Goal: Task Accomplishment & Management: Use online tool/utility

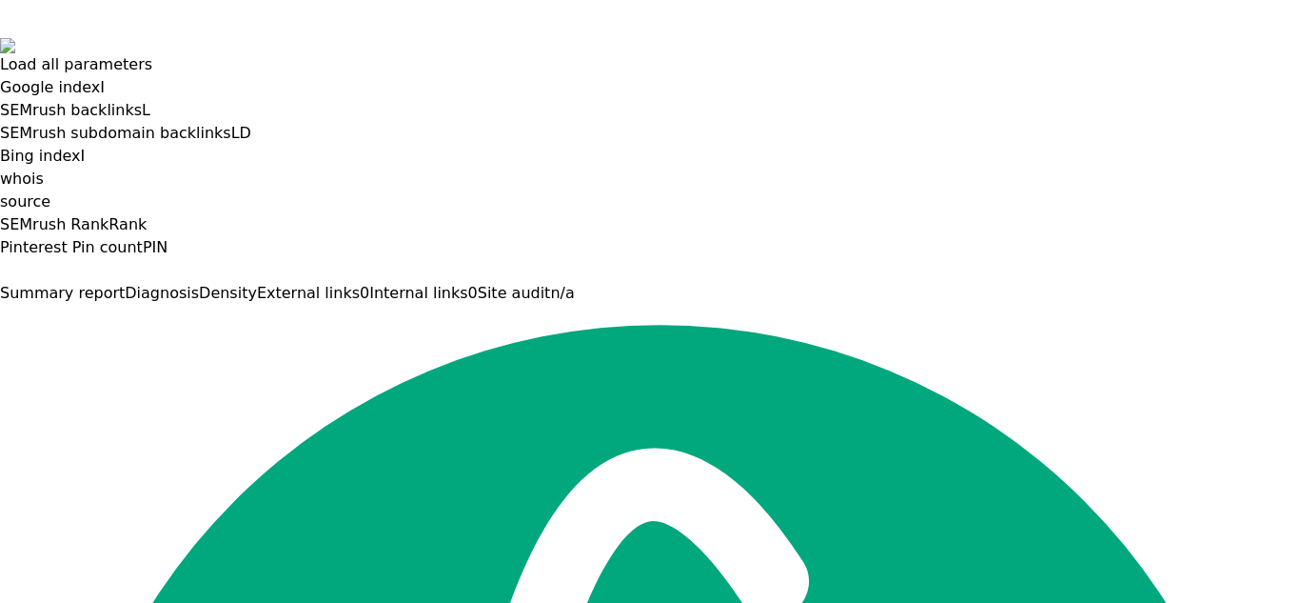
scroll to position [60, 0]
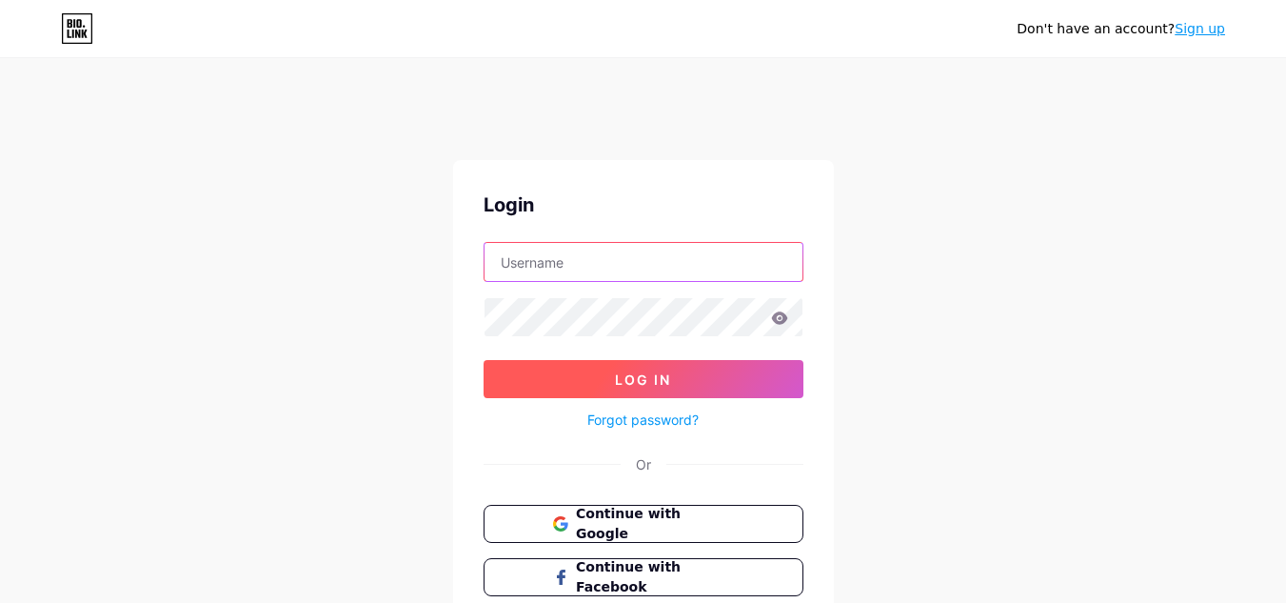
type input "vantageplumbing"
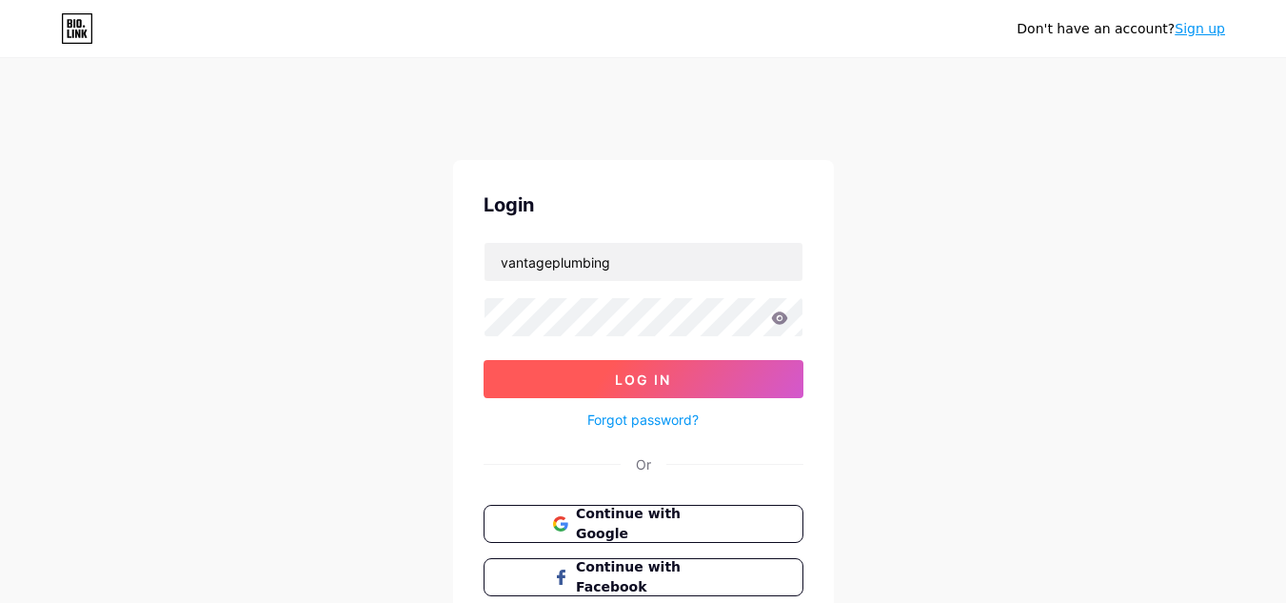
click at [623, 397] on button "Log In" at bounding box center [644, 379] width 320 height 38
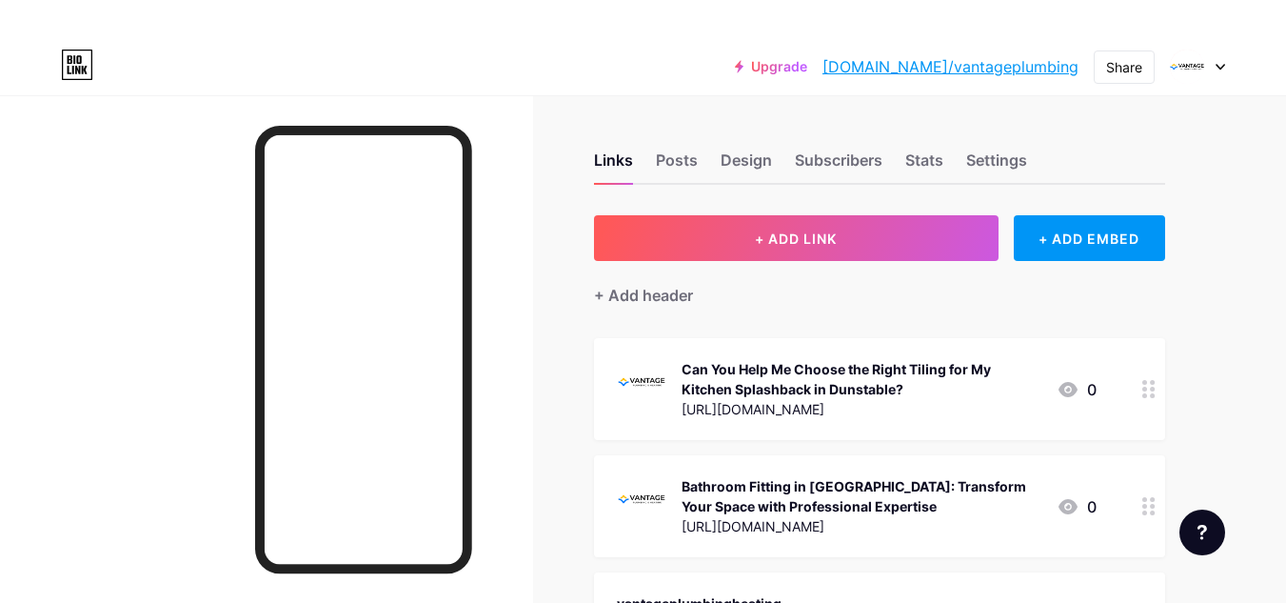
click at [763, 262] on div "+ Add header" at bounding box center [879, 284] width 571 height 47
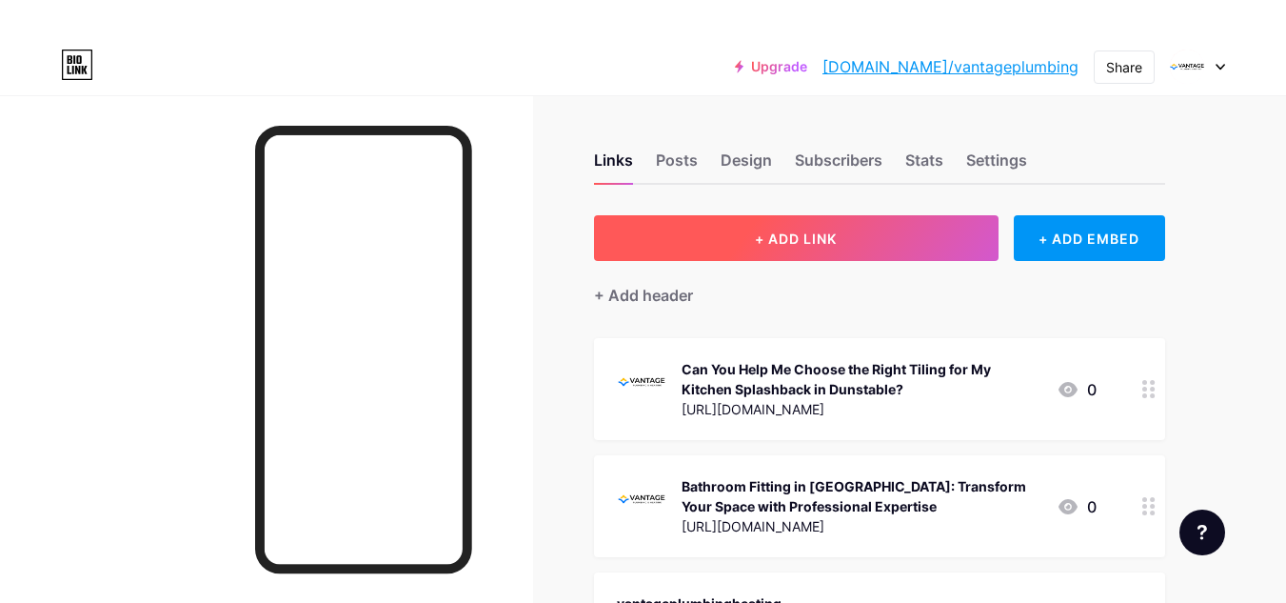
click at [791, 248] on button "+ ADD LINK" at bounding box center [796, 238] width 405 height 46
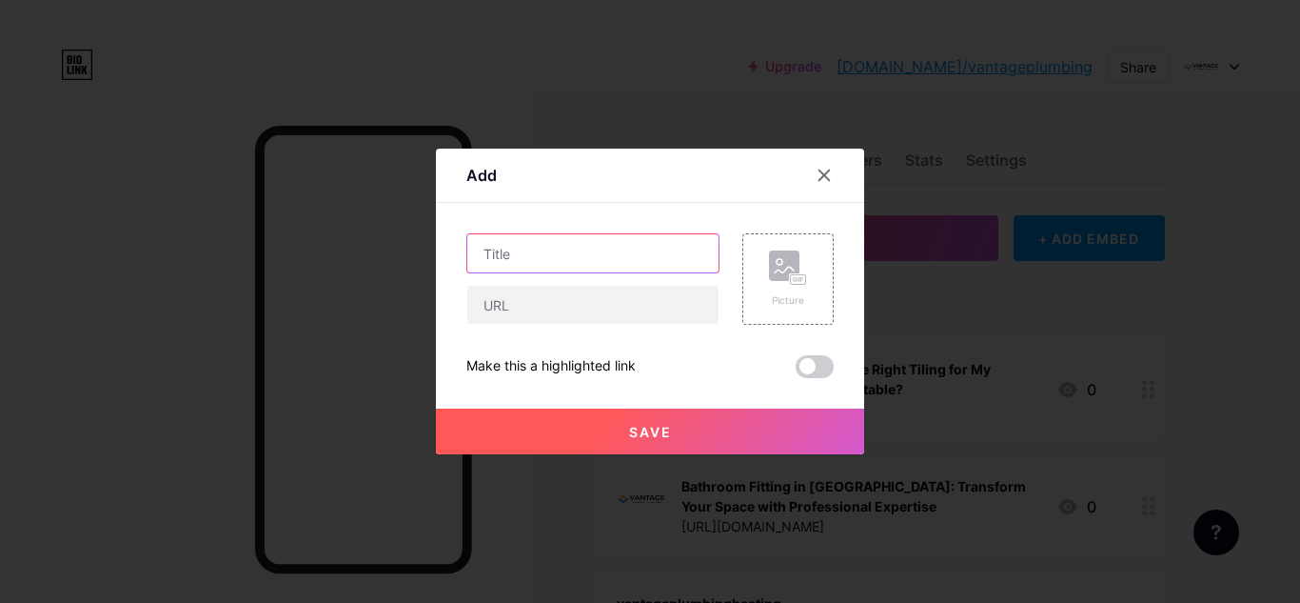
click at [526, 249] on input "text" at bounding box center [592, 253] width 251 height 38
paste input "Get Professional Plumbing Solutions in Cuffley"
type input "Get Professional Plumbing Solutions in Cuffley"
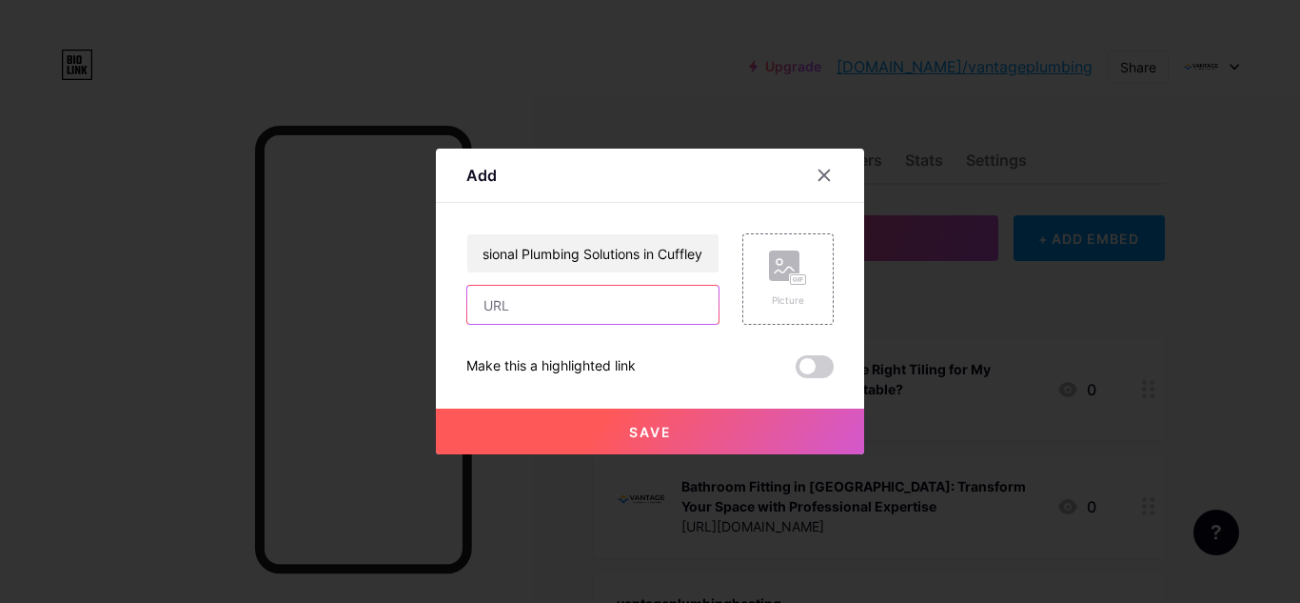
scroll to position [0, 0]
click at [499, 301] on input "text" at bounding box center [592, 305] width 251 height 38
paste input "[URL][DOMAIN_NAME]"
type input "[URL][DOMAIN_NAME]"
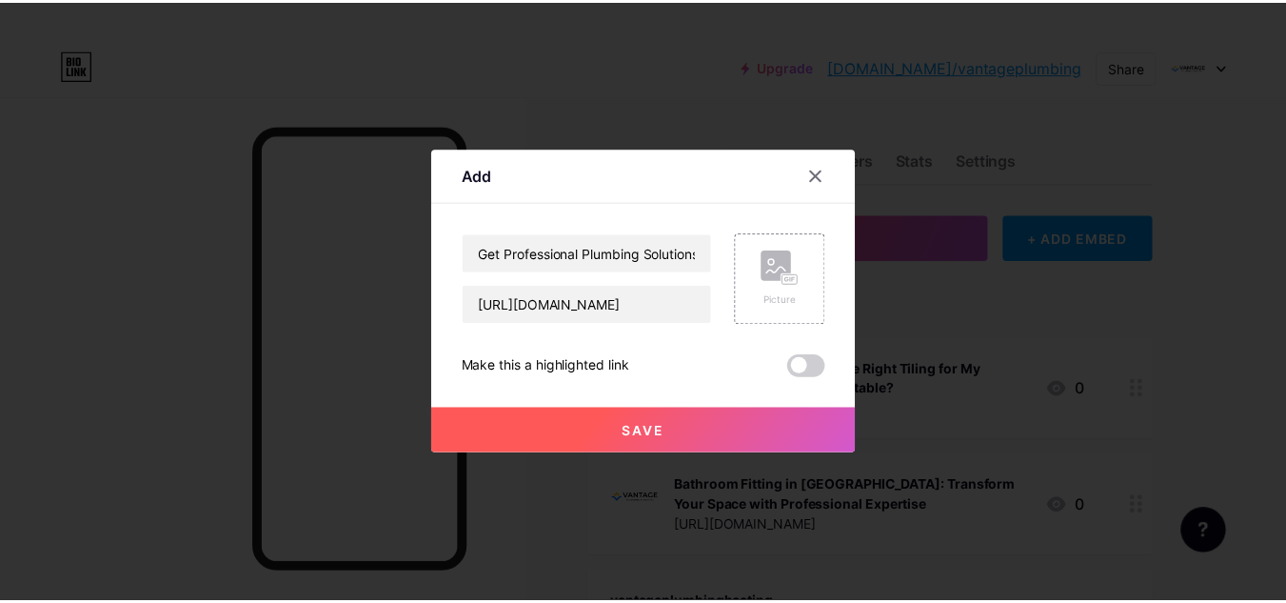
scroll to position [0, 0]
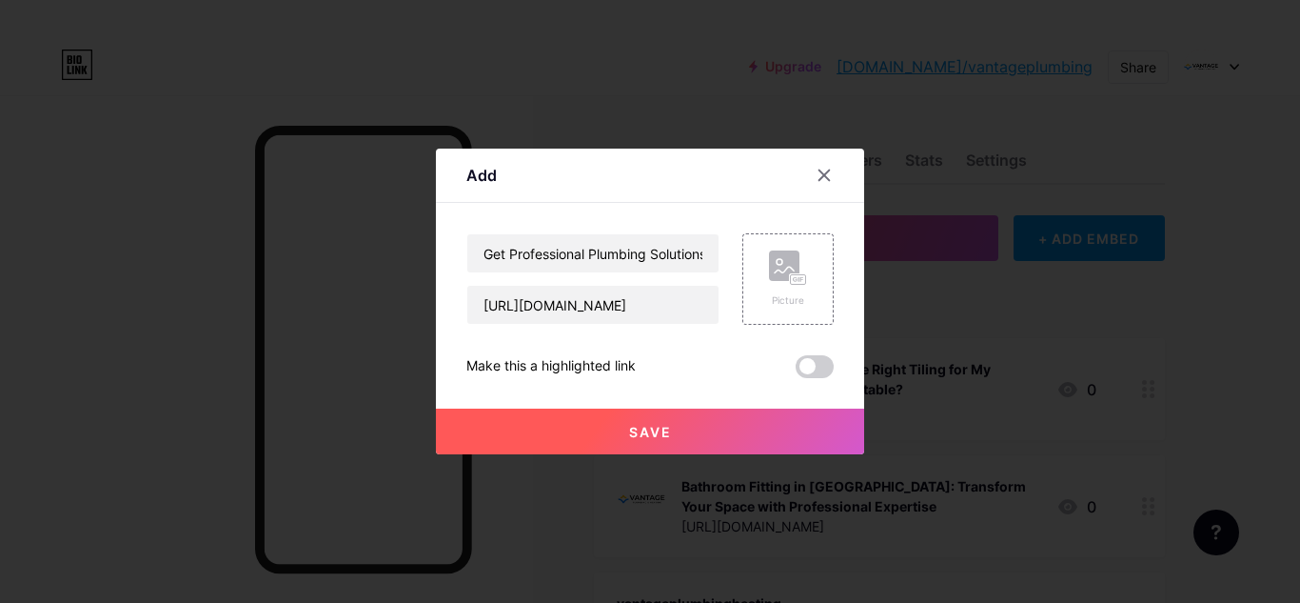
click at [668, 430] on span "Save" at bounding box center [650, 432] width 43 height 16
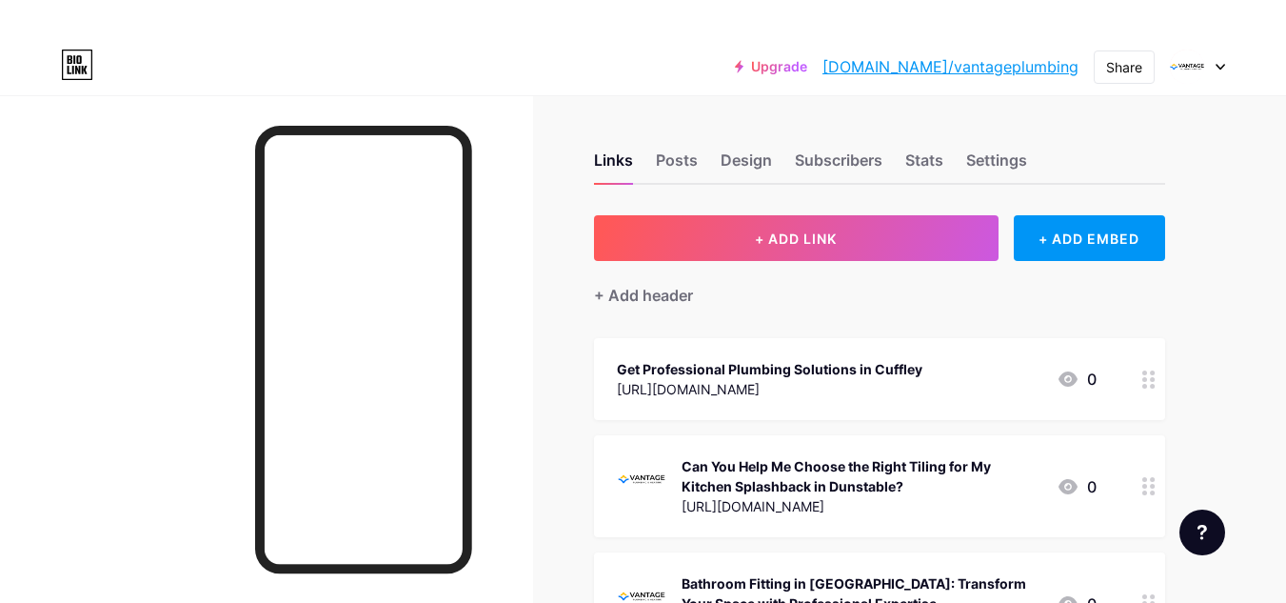
click at [955, 71] on link "[DOMAIN_NAME]/vantageplumbing" at bounding box center [950, 66] width 256 height 23
click at [724, 370] on div "Get Professional Plumbing Solutions in Cuffley" at bounding box center [770, 369] width 306 height 20
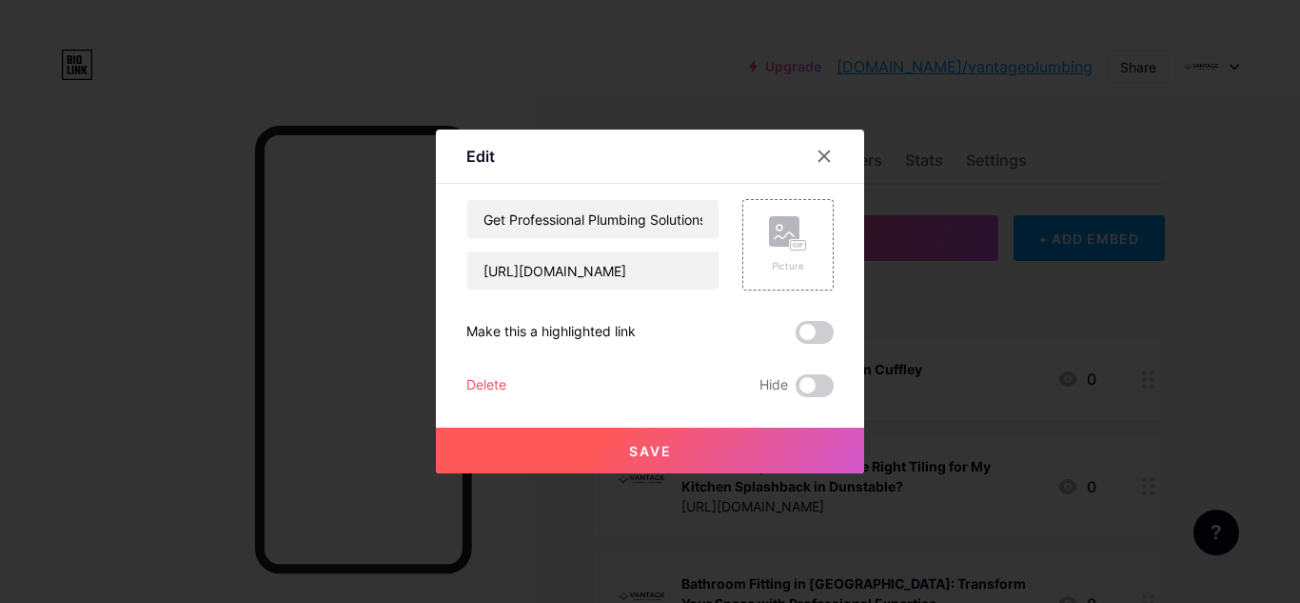
click at [954, 278] on div at bounding box center [650, 301] width 1300 height 603
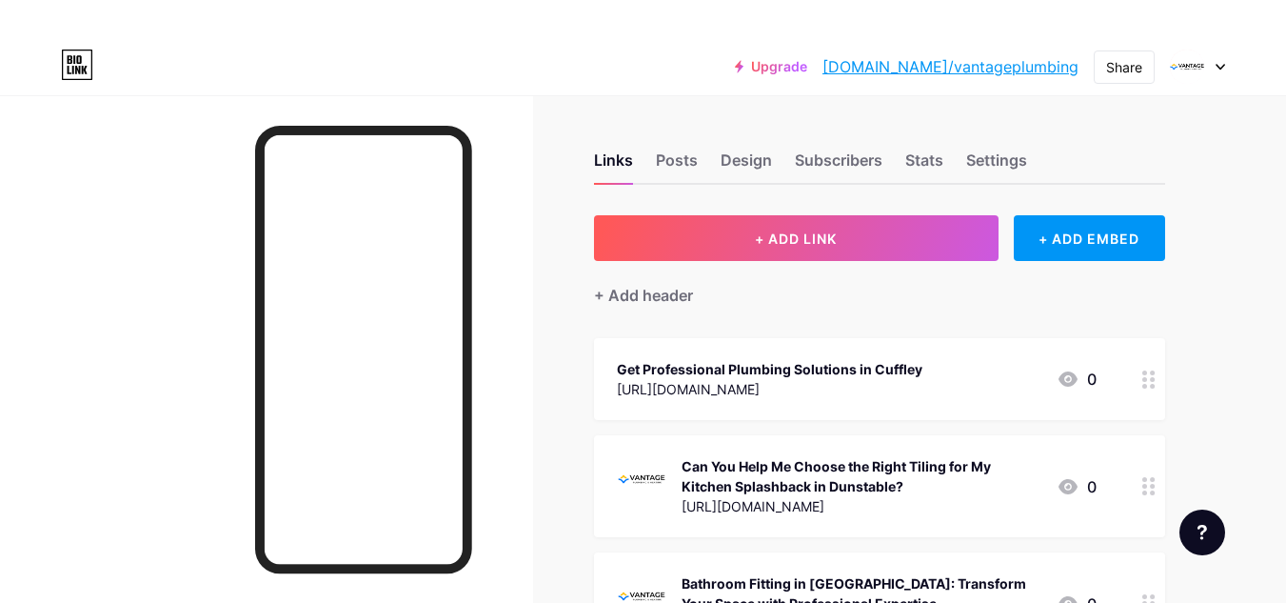
click at [933, 55] on link "[DOMAIN_NAME]/vantageplumbing" at bounding box center [950, 66] width 256 height 23
